Goal: Navigation & Orientation: Find specific page/section

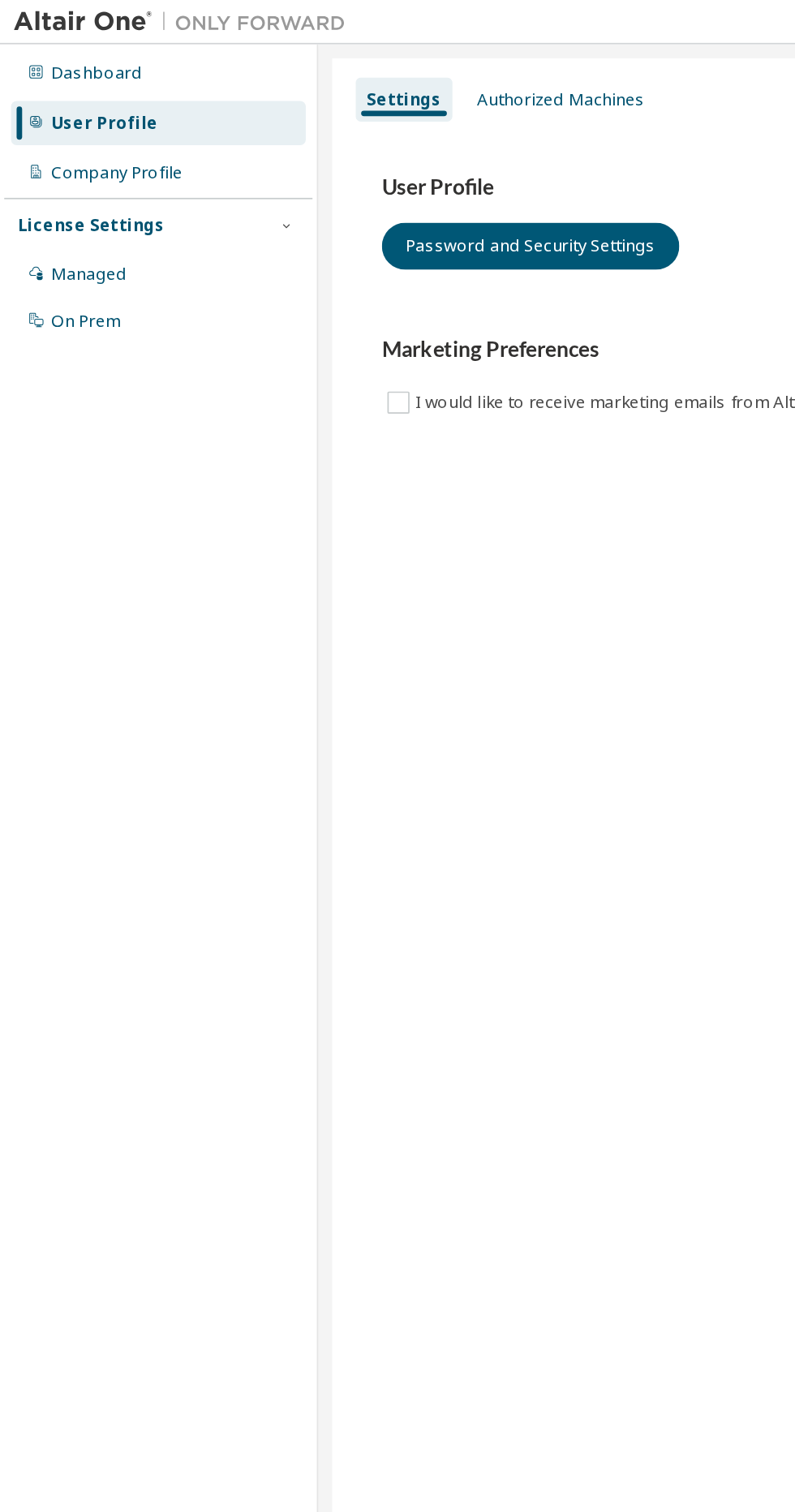
click at [349, 68] on div "Authorized Machines" at bounding box center [329, 58] width 111 height 26
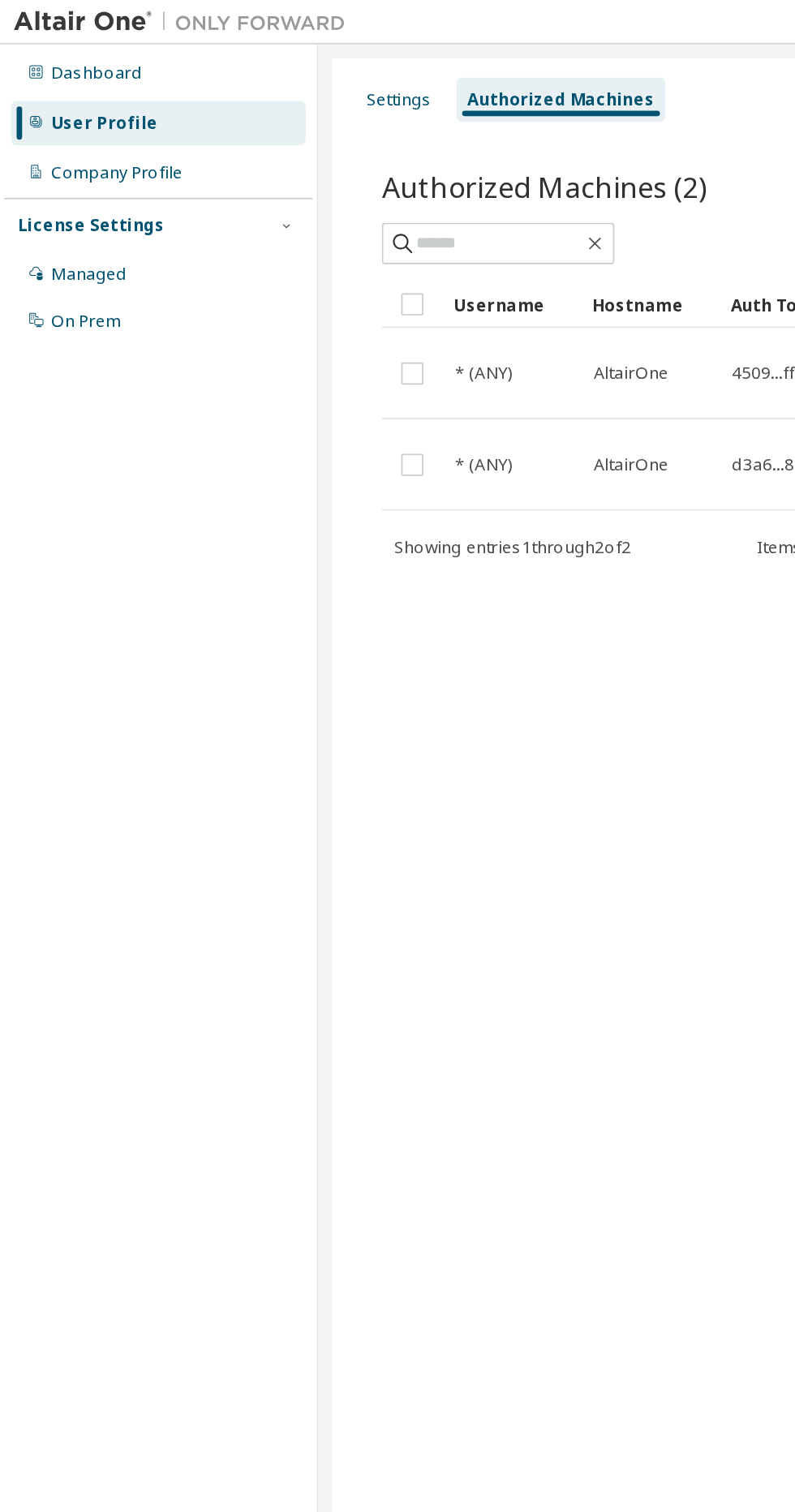
click at [227, 67] on div "Settings" at bounding box center [234, 58] width 51 height 26
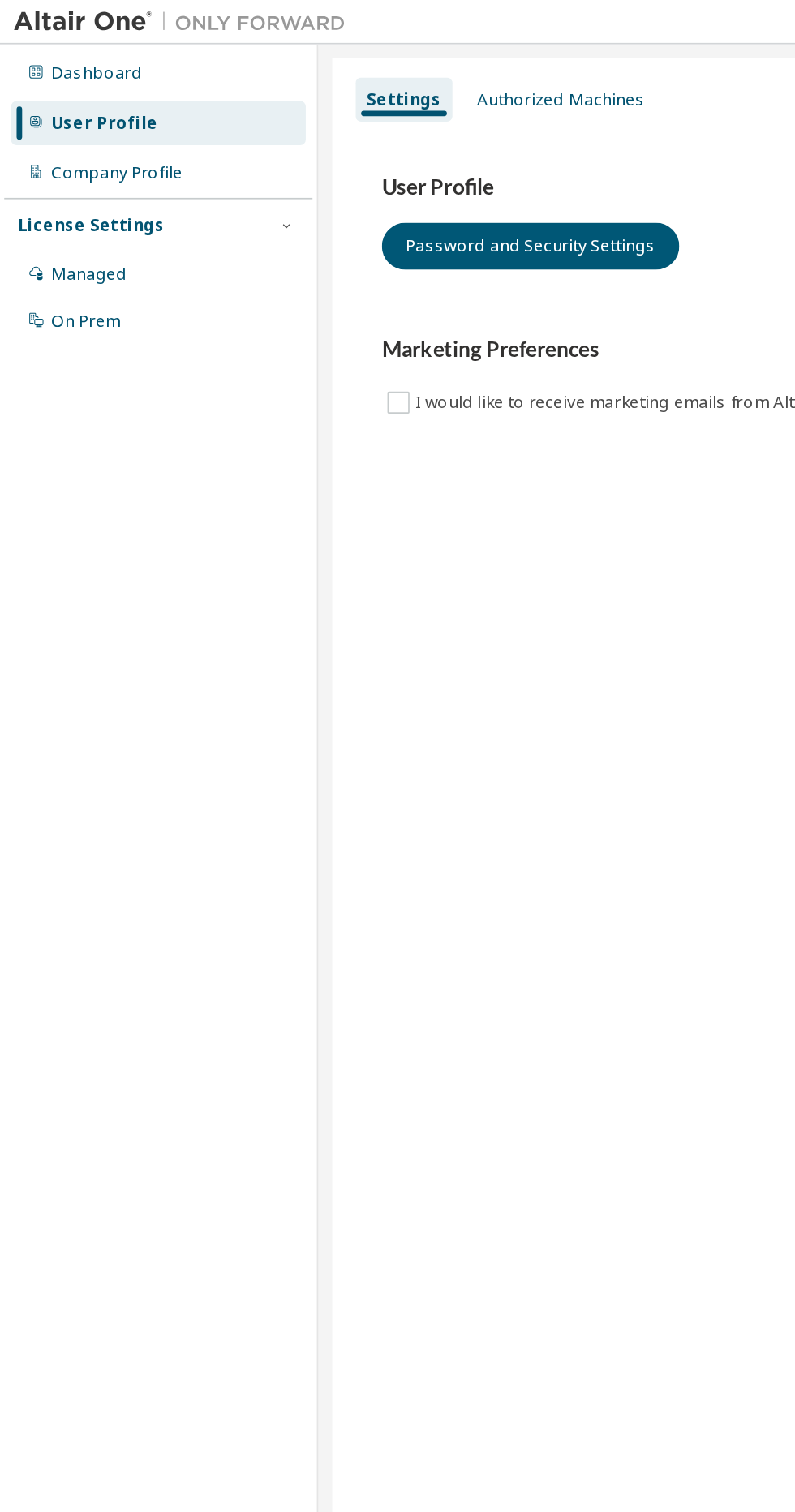
click at [63, 47] on div "Dashboard" at bounding box center [56, 43] width 54 height 13
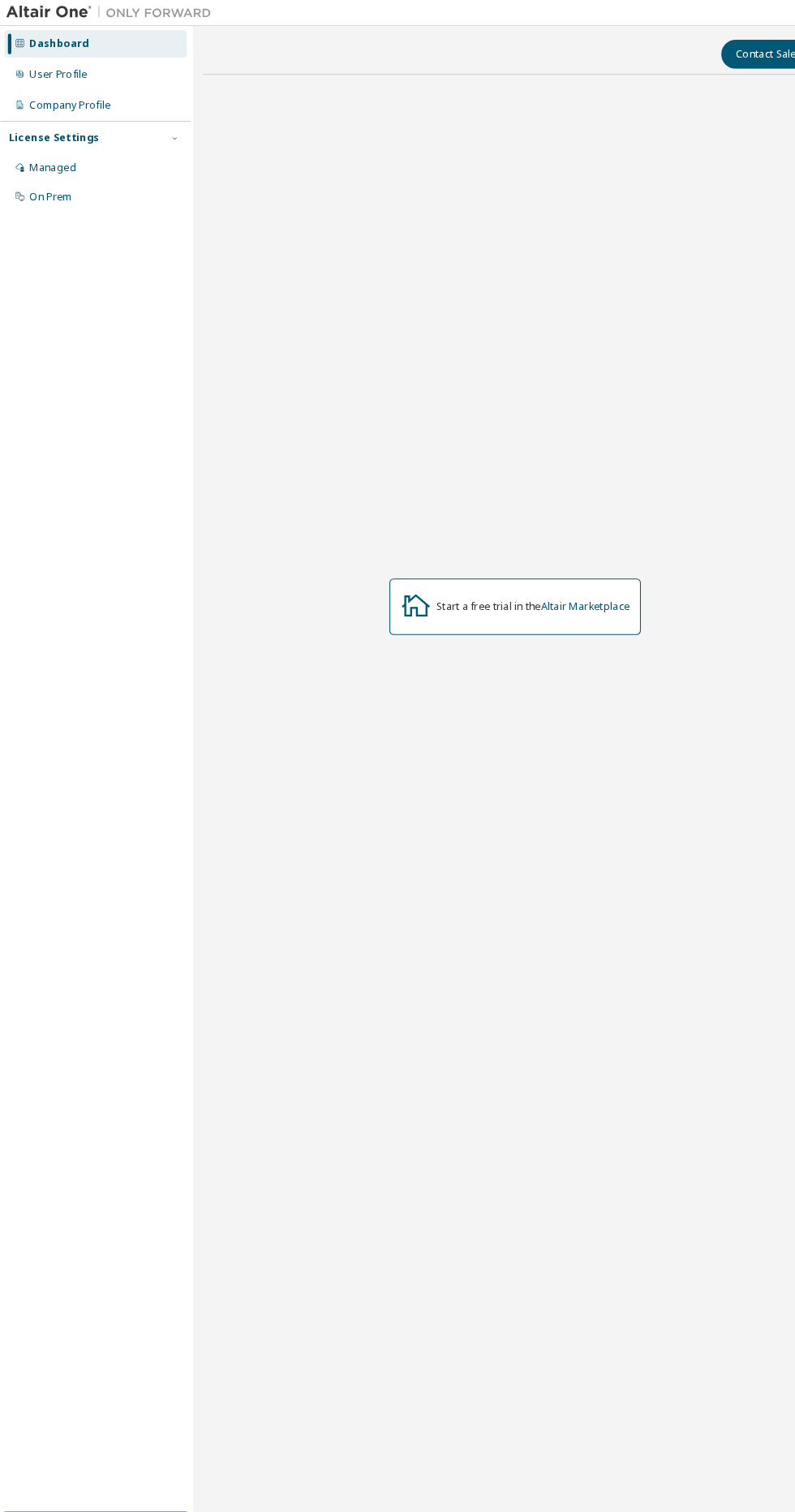
click at [558, 583] on link "Altair Marketplace" at bounding box center [558, 576] width 84 height 14
